Goal: Task Accomplishment & Management: Manage account settings

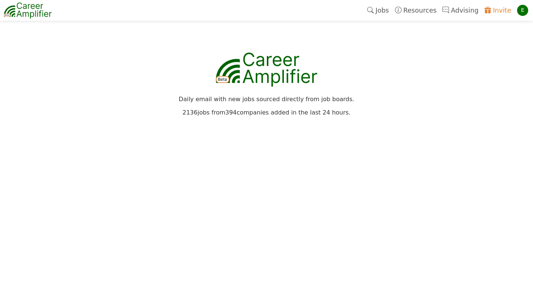
click at [524, 8] on div "E" at bounding box center [522, 10] width 11 height 11
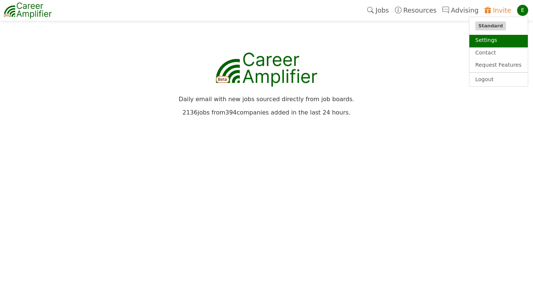
click at [485, 40] on link "Settings" at bounding box center [498, 41] width 58 height 13
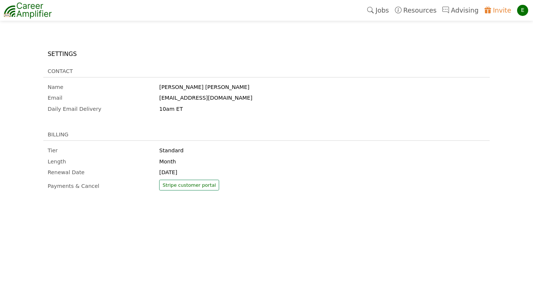
click at [386, 11] on link "Jobs" at bounding box center [378, 10] width 28 height 17
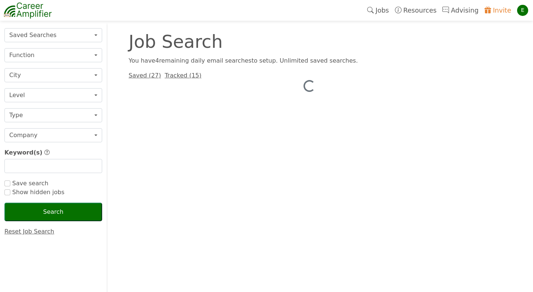
click at [520, 11] on div "E" at bounding box center [522, 10] width 11 height 11
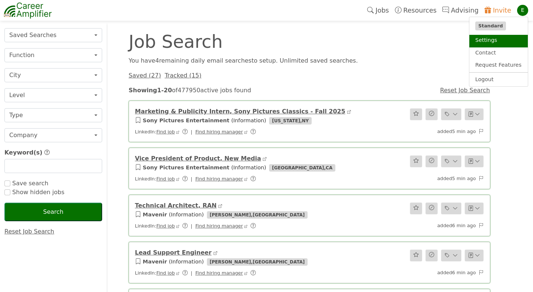
click at [492, 41] on link "Settings" at bounding box center [498, 41] width 58 height 13
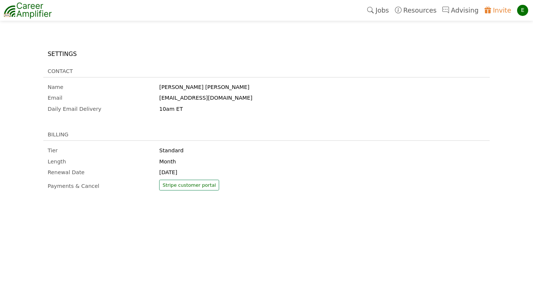
click at [381, 16] on link "Jobs" at bounding box center [378, 10] width 28 height 17
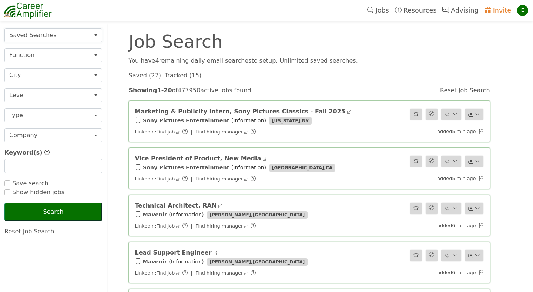
click at [94, 39] on button "Saved Searches" at bounding box center [53, 35] width 98 height 14
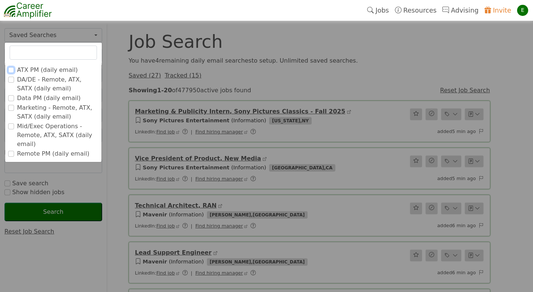
click at [11, 70] on input "ATX PM (daily email)" at bounding box center [11, 70] width 6 height 6
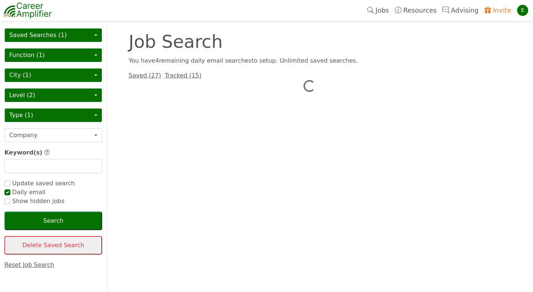
checkbox input "true"
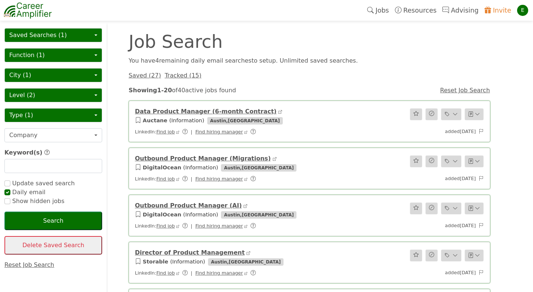
click at [163, 111] on link "Data Product Manager (6-month Contract)" at bounding box center [206, 111] width 142 height 7
click at [323, 131] on div "LinkedIn: Find job | Find hiring manager" at bounding box center [250, 132] width 238 height 8
